Goal: Go to known website: Access a specific website the user already knows

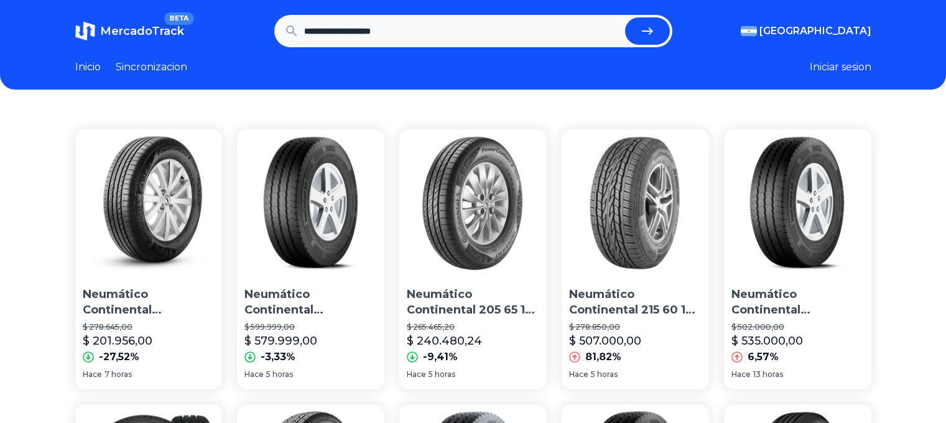
scroll to position [62, 0]
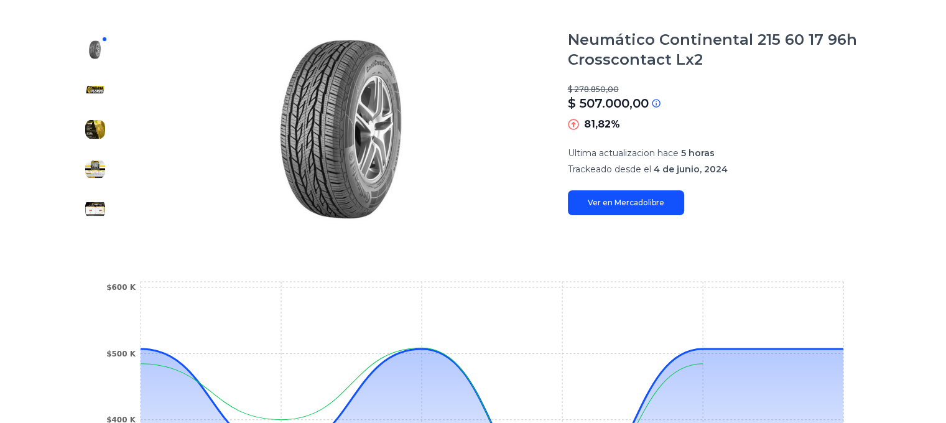
scroll to position [124, 0]
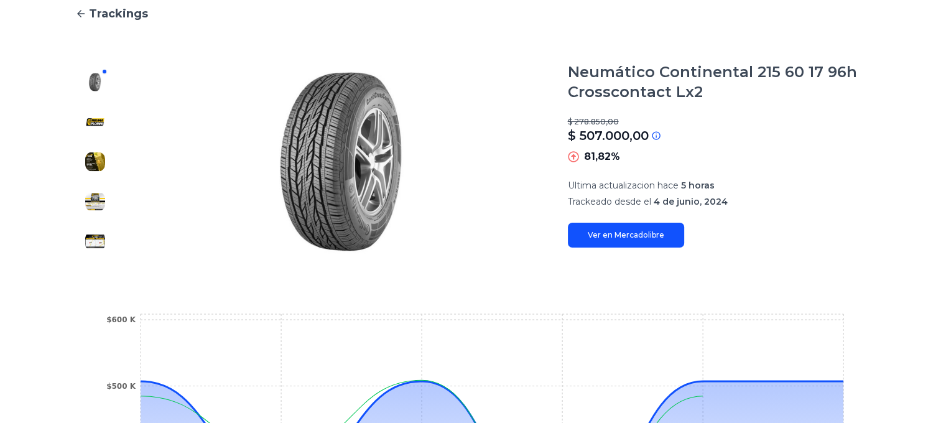
click at [619, 241] on link "Ver en Mercadolibre" at bounding box center [626, 235] width 116 height 25
click at [634, 229] on link "Ver en Mercadolibre" at bounding box center [626, 235] width 116 height 25
